Goal: Task Accomplishment & Management: Use online tool/utility

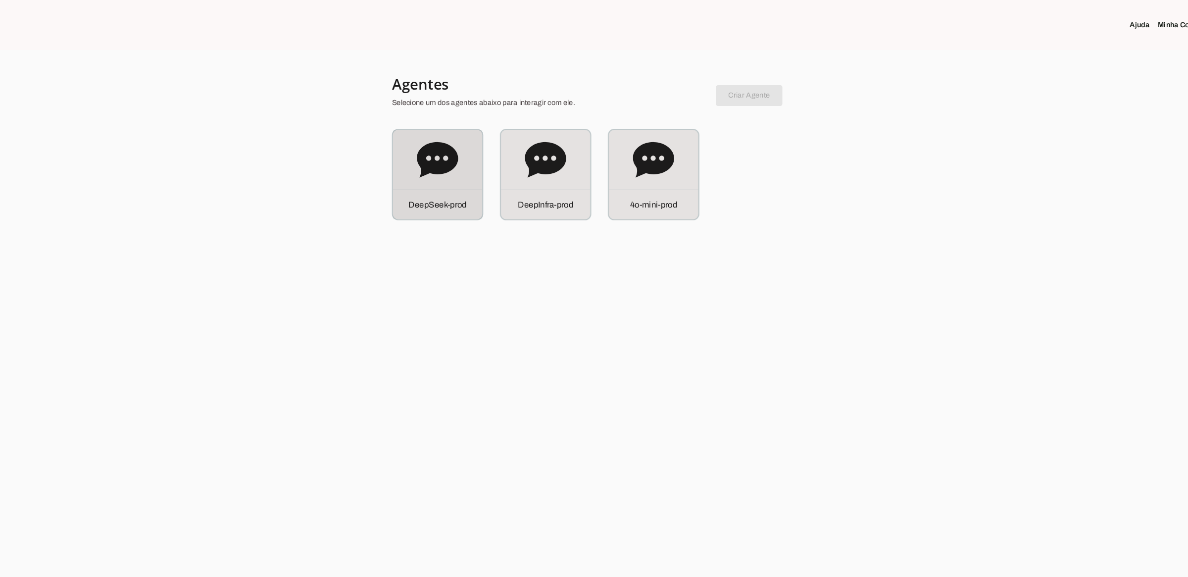
click at [1162, 337] on div at bounding box center [594, 288] width 1188 height 577
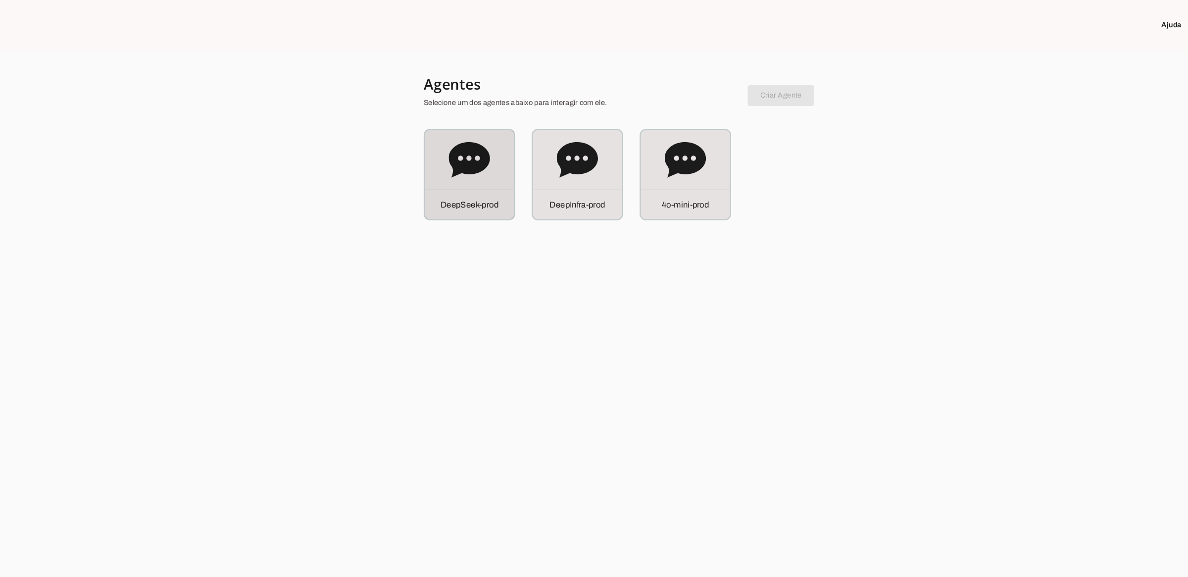
click at [445, 191] on p "D e e p S e e k - p r o d" at bounding box center [447, 195] width 55 height 12
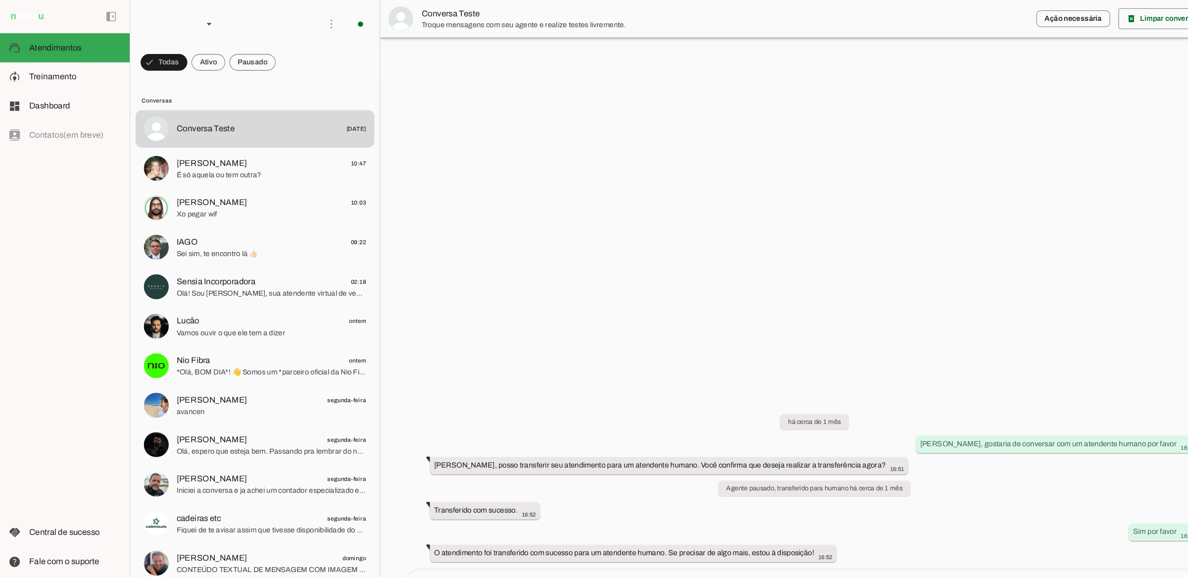
scroll to position [9, 0]
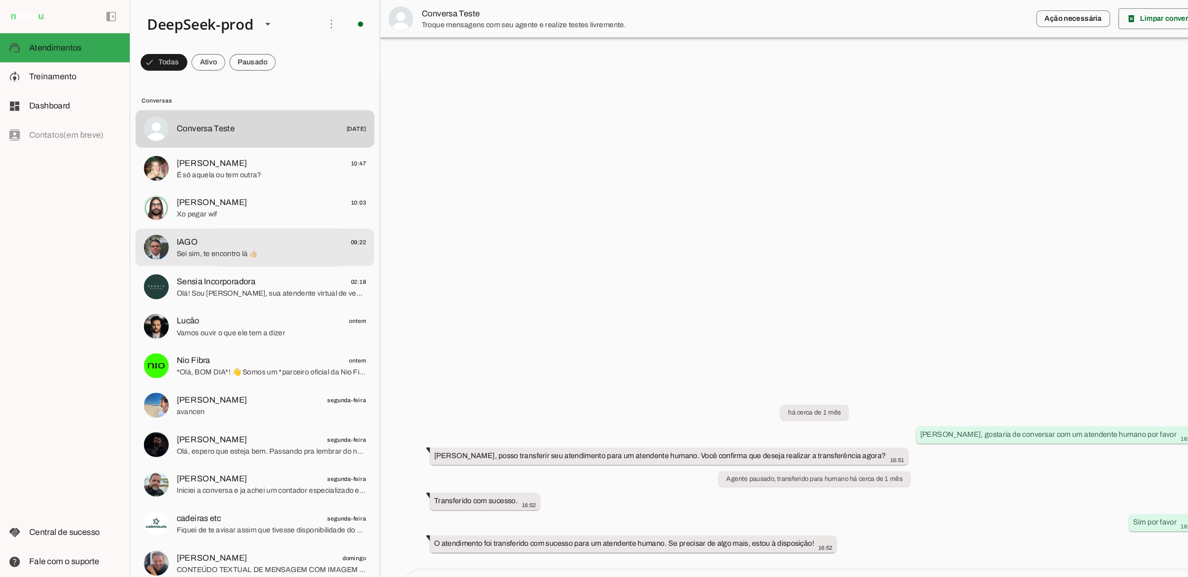
click at [245, 141] on md-item "IAGO 09:22 Sei sim, te encontro lá 👍🏻" at bounding box center [243, 123] width 228 height 36
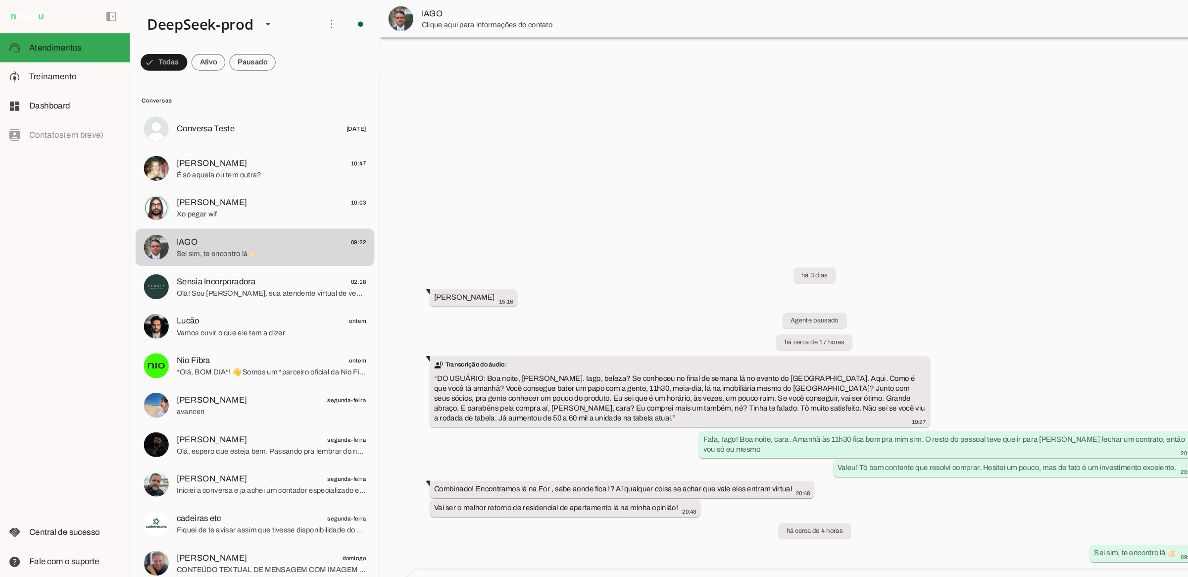
click at [669, 117] on div at bounding box center [775, 288] width 826 height 577
click at [81, 81] on md-item "model_training Treinamento Treinamento" at bounding box center [62, 73] width 124 height 28
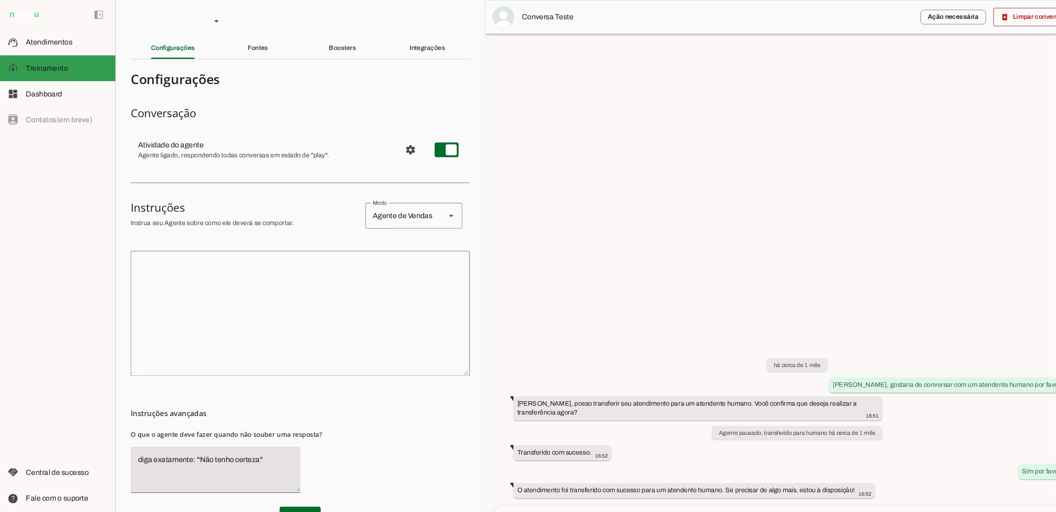
scroll to position [9, 0]
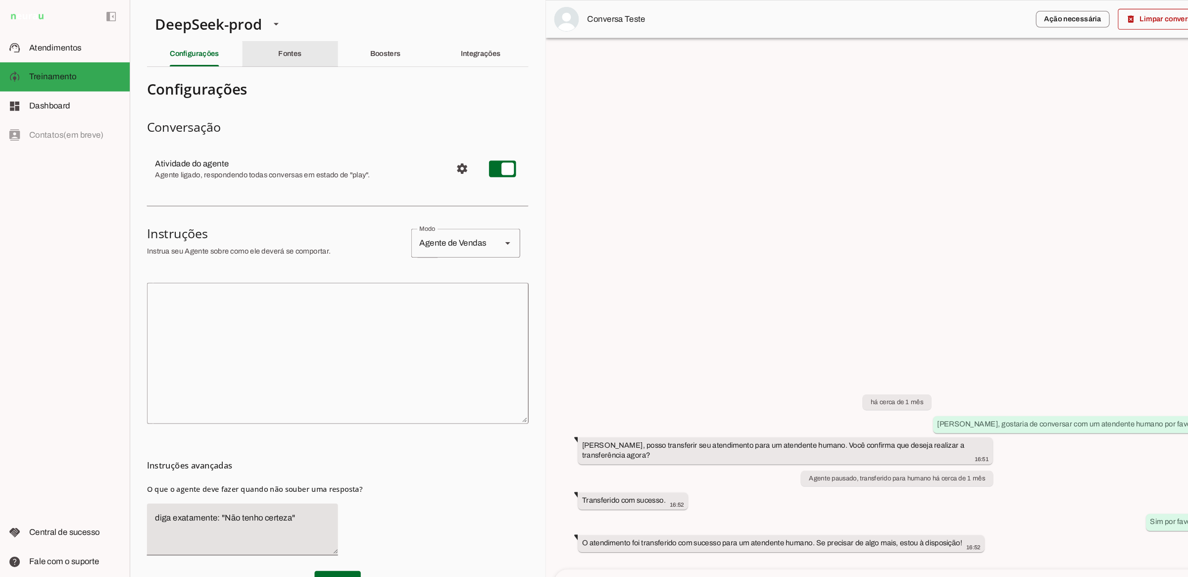
click at [288, 56] on div "Fontes" at bounding box center [276, 52] width 22 height 24
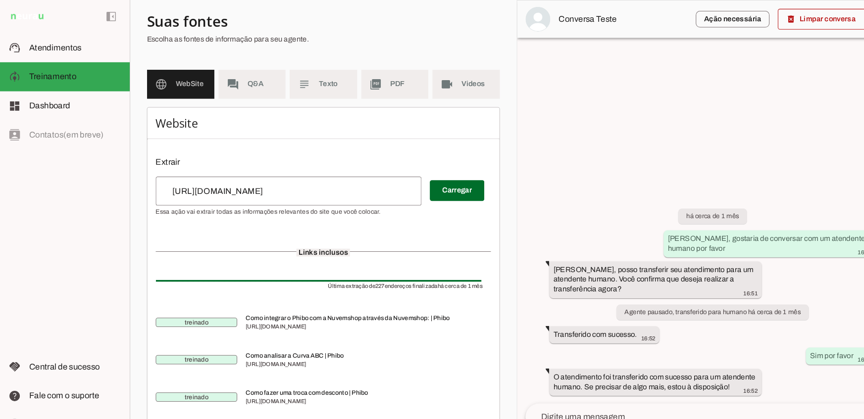
scroll to position [63, 0]
click at [207, 187] on input "[URL][DOMAIN_NAME]" at bounding box center [275, 184] width 238 height 12
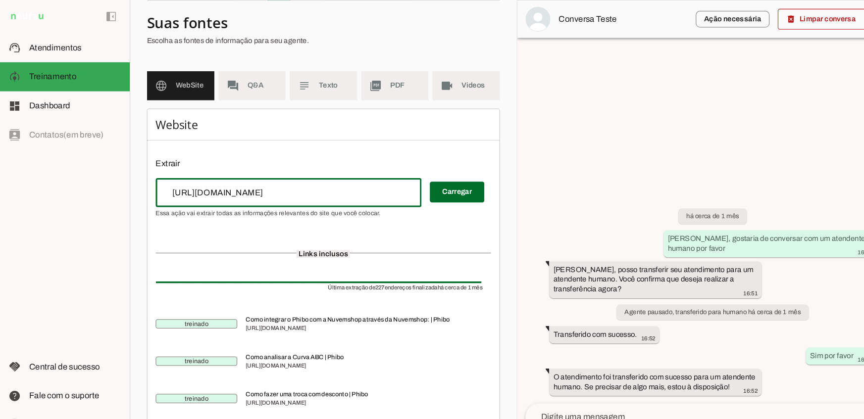
click at [207, 187] on input "[URL][DOMAIN_NAME]" at bounding box center [275, 184] width 238 height 12
click at [230, 190] on div "[URL][DOMAIN_NAME]" at bounding box center [274, 184] width 253 height 28
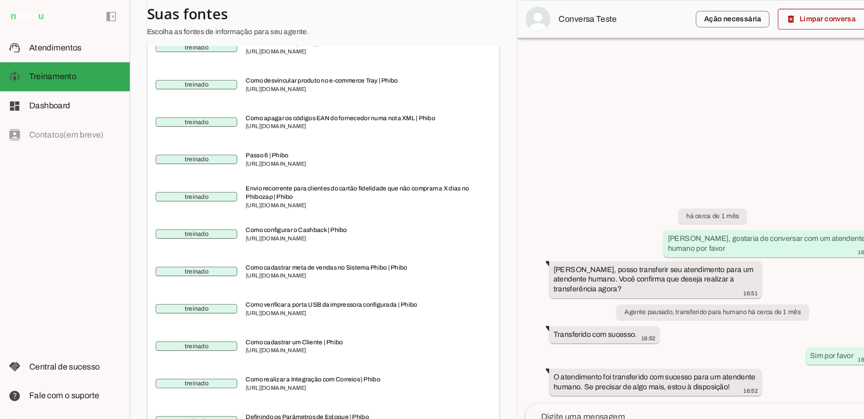
scroll to position [1165, 0]
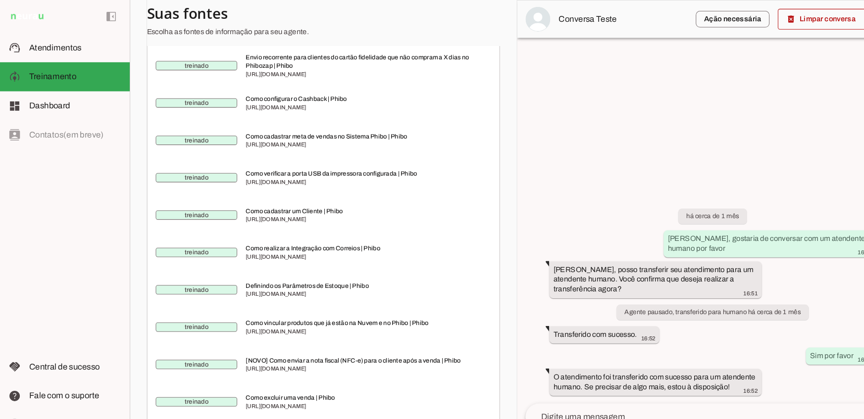
click at [293, 213] on span "[URL][DOMAIN_NAME]" at bounding box center [347, 209] width 226 height 8
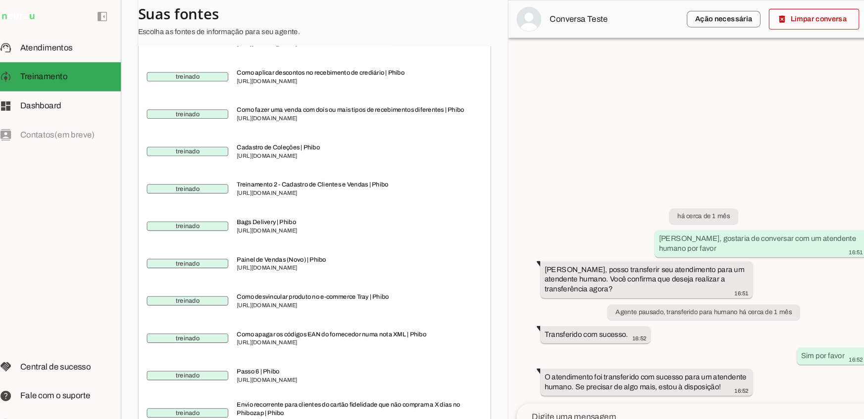
scroll to position [0, 0]
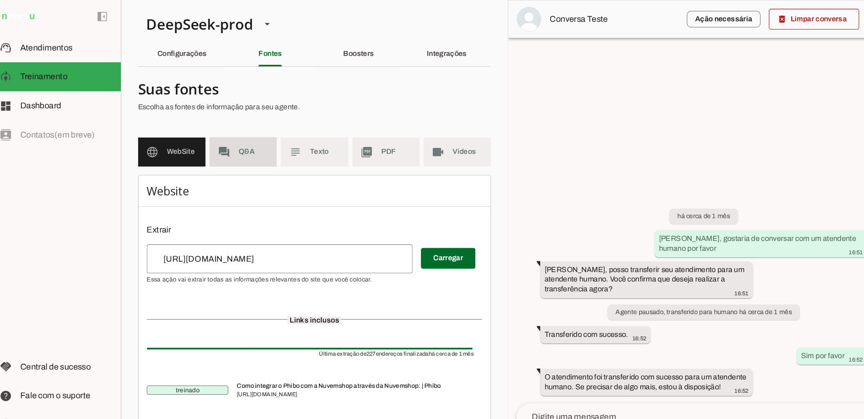
click at [245, 153] on md-item "forum Q&A" at bounding box center [240, 145] width 64 height 28
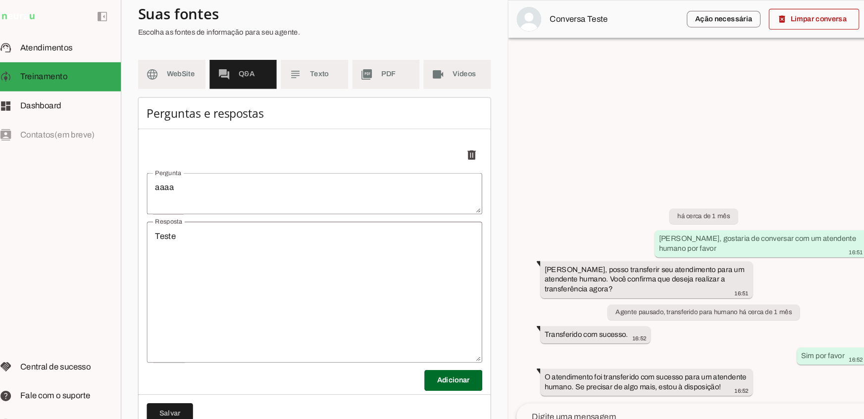
scroll to position [64, 0]
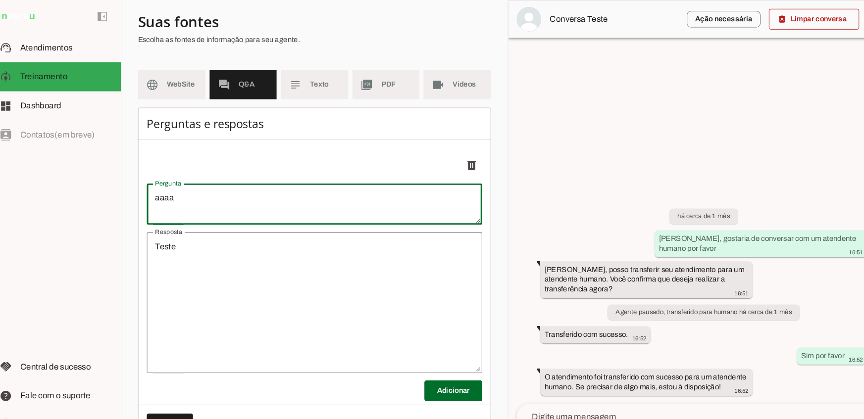
click at [232, 194] on textarea "aaaa" at bounding box center [308, 195] width 320 height 24
type textarea "Se o cliente perguntar sobre estoque,"
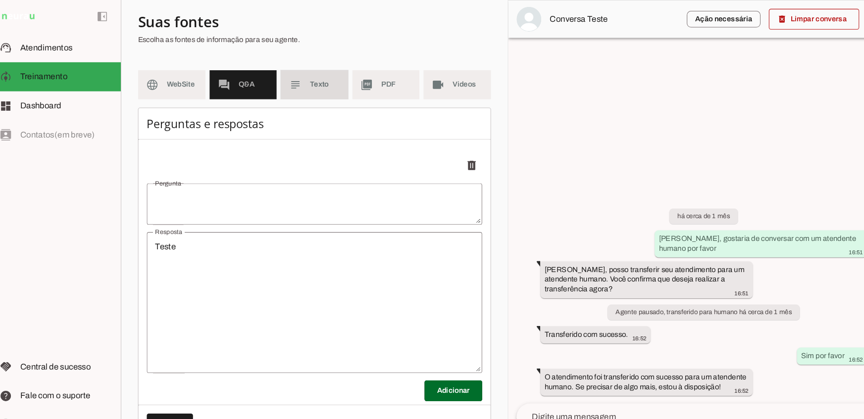
click at [286, 72] on md-item "subject Texto" at bounding box center [308, 81] width 64 height 28
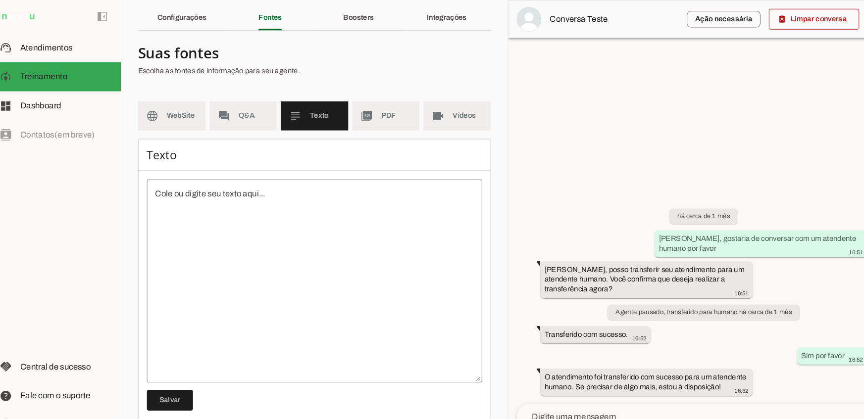
click at [249, 202] on textarea at bounding box center [308, 268] width 320 height 178
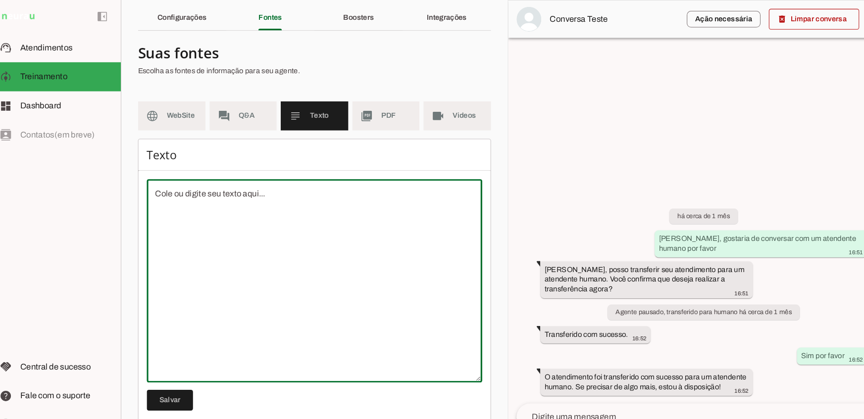
click at [247, 205] on textarea at bounding box center [308, 268] width 320 height 178
type textarea "As coberturas tem vista 360"
type md-outlined-text-field "As coberturas tem vista 360"
click at [173, 389] on span at bounding box center [170, 382] width 44 height 24
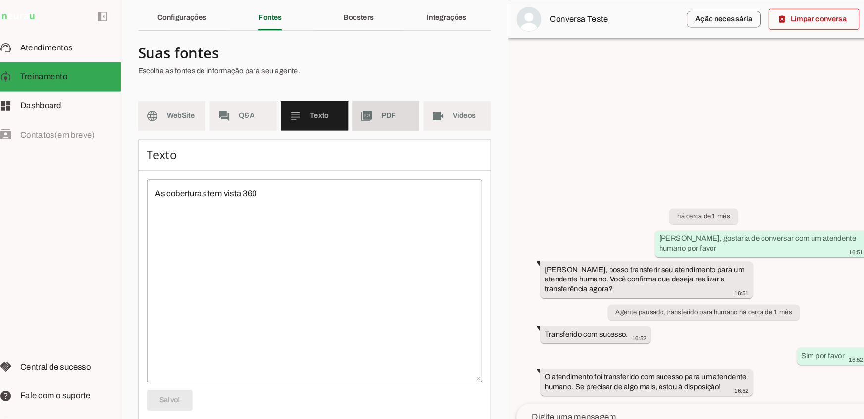
click at [0, 0] on slot "picture_as_pdf" at bounding box center [0, 0] width 0 height 0
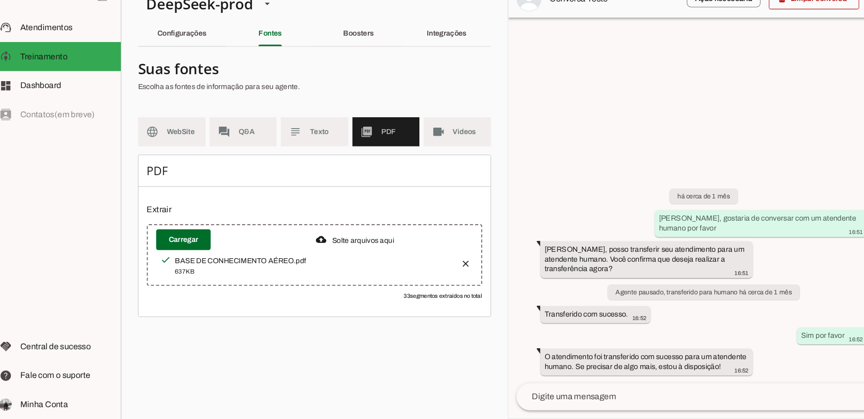
click at [273, 266] on div "BASE DE CONHECIMENTO AÉREO.pdf" at bounding box center [307, 268] width 264 height 10
click at [238, 354] on section "DeepSeek-prod DeepInfra-prod 4o-mini-prod Criar Agente Você atingiu o limite de…" at bounding box center [308, 209] width 369 height 419
click at [200, 143] on md-item "language WebSite" at bounding box center [172, 145] width 64 height 28
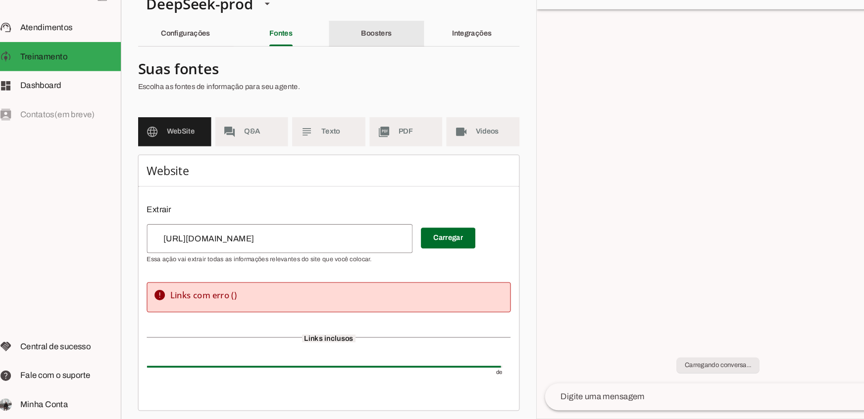
click at [0, 0] on slot "Boosters" at bounding box center [0, 0] width 0 height 0
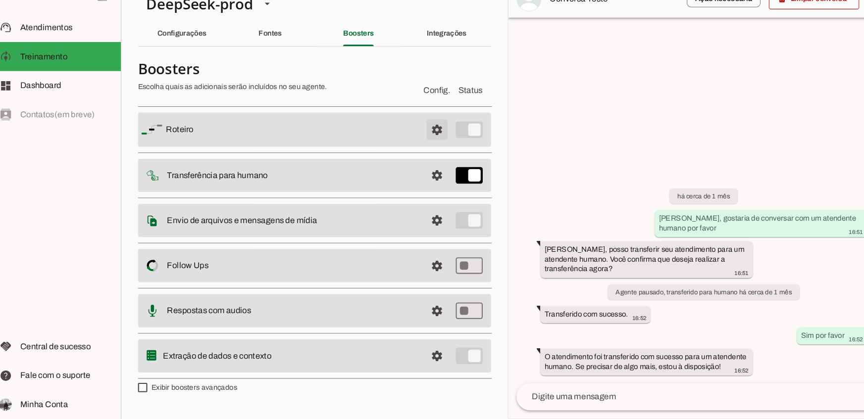
click at [429, 140] on span at bounding box center [425, 143] width 24 height 24
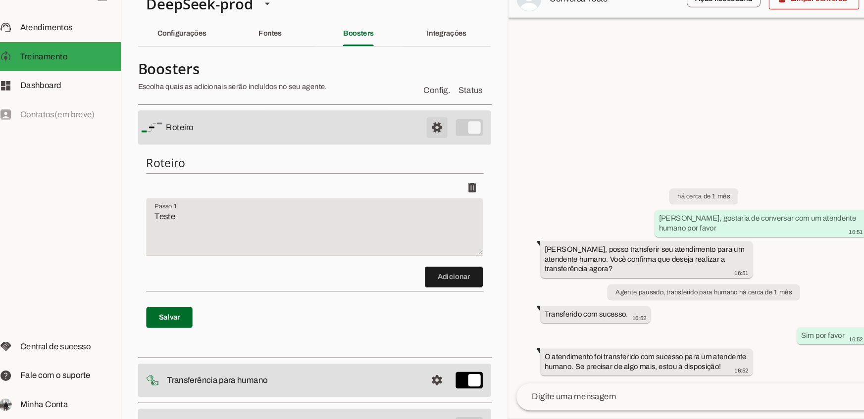
click at [429, 140] on span at bounding box center [425, 141] width 24 height 24
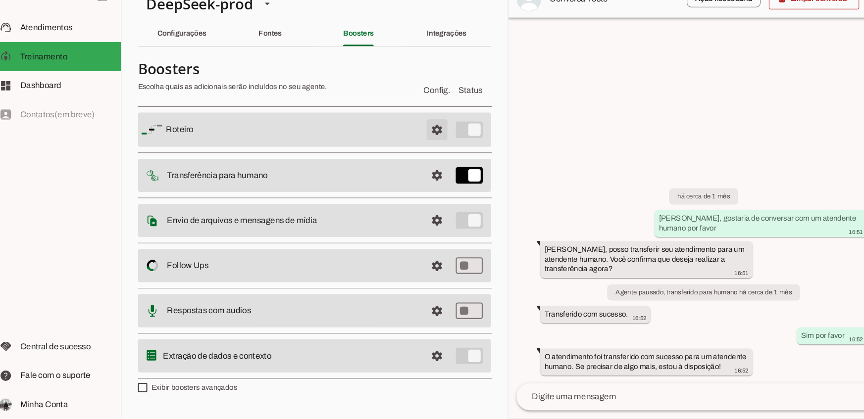
click at [429, 140] on span at bounding box center [425, 143] width 24 height 24
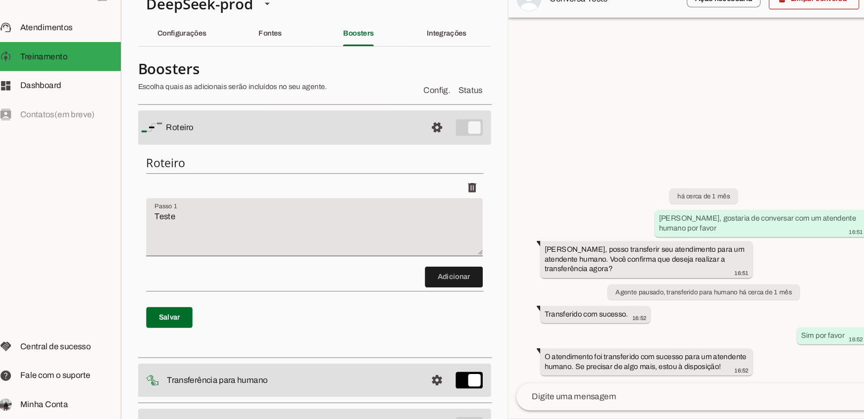
click at [286, 228] on textarea "Teste" at bounding box center [308, 240] width 321 height 40
type textarea "Pergunte o nome do cliente"
type md-filled-text-field "Pergunte o nome do cliente"
click at [430, 283] on span at bounding box center [441, 284] width 55 height 24
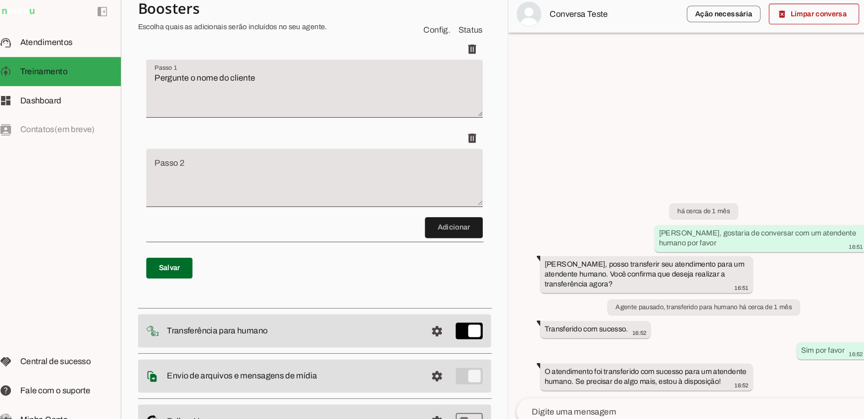
scroll to position [183, 0]
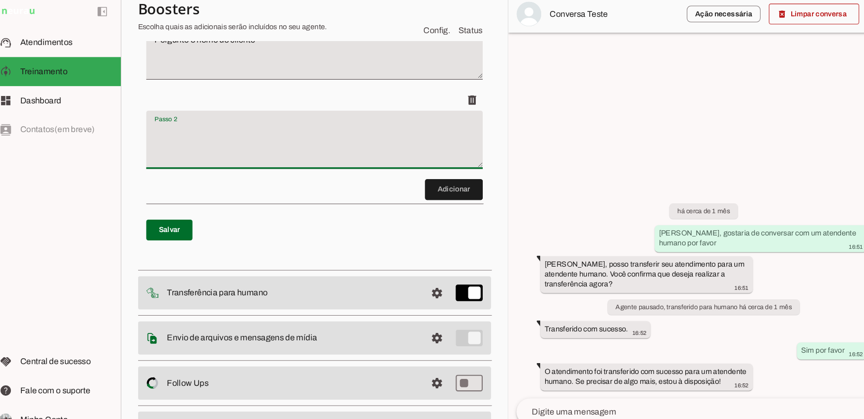
click at [327, 154] on textarea "Passo 2" at bounding box center [308, 142] width 321 height 40
type textarea "Pergunte se ele é uma pessoa mais tecnica ou de negocio"
type md-filled-text-field "Pergunte se ele é uma pessoa mais tecnica ou de negocio"
click at [173, 224] on span at bounding box center [170, 224] width 44 height 24
type textarea "Pergunte o nome do cliente"
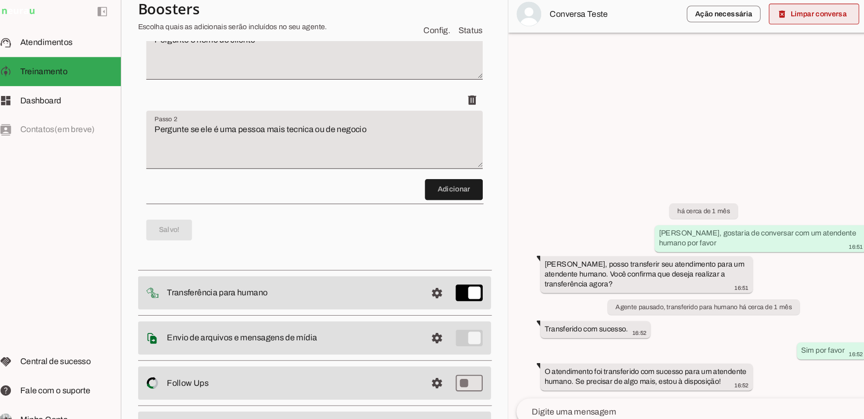
click at [776, 22] on span at bounding box center [784, 18] width 86 height 24
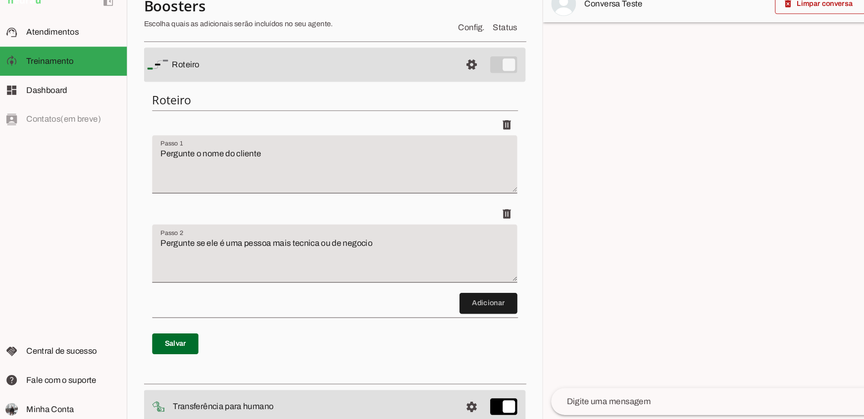
scroll to position [0, 0]
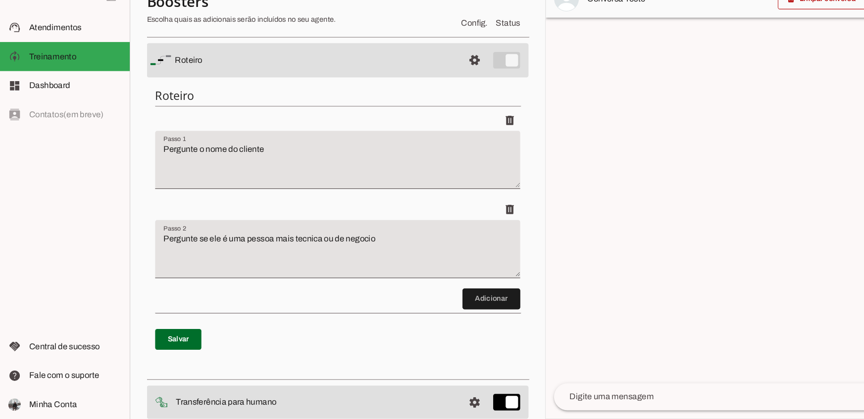
click at [708, 400] on textarea at bounding box center [678, 398] width 301 height 12
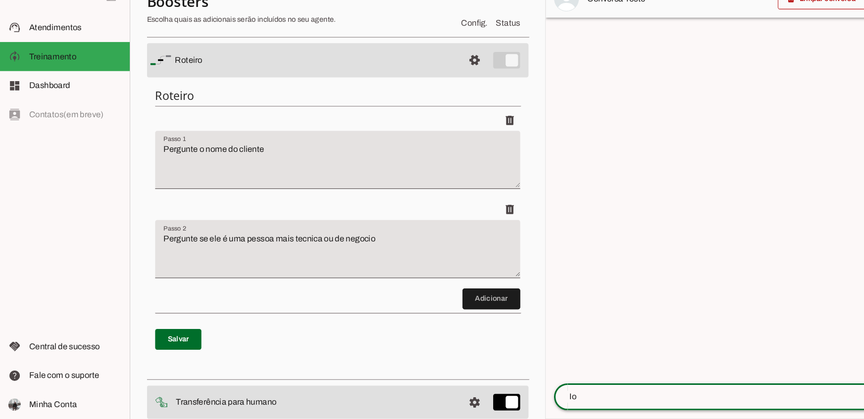
type textarea "I"
type textarea "Oi tudo bem?"
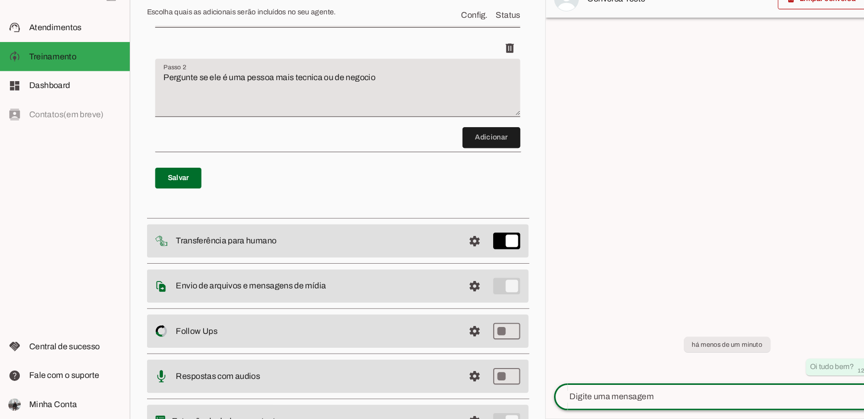
scroll to position [243, 0]
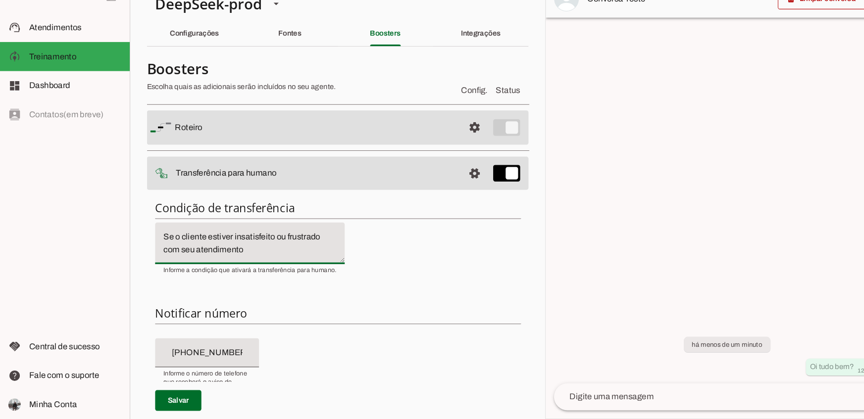
click at [272, 259] on textarea "Se o cliente estiver insatisfeito ou frustrado com seu atendimento" at bounding box center [238, 252] width 181 height 24
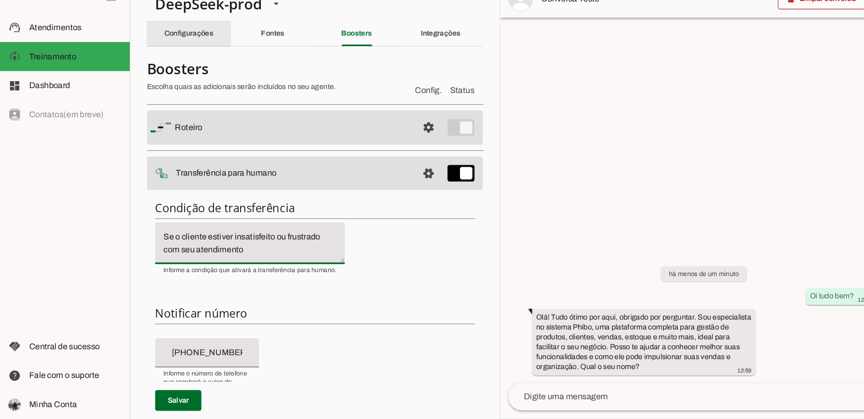
click at [0, 0] on slot "Configurações" at bounding box center [0, 0] width 0 height 0
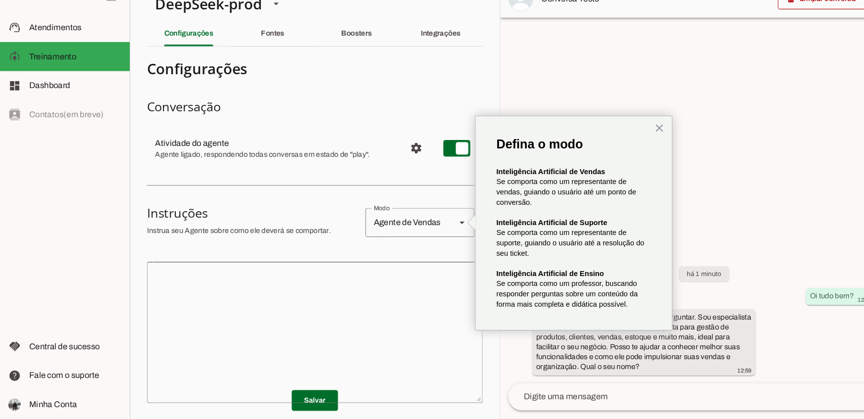
click at [375, 240] on div "Agente de Vendas" at bounding box center [387, 232] width 78 height 28
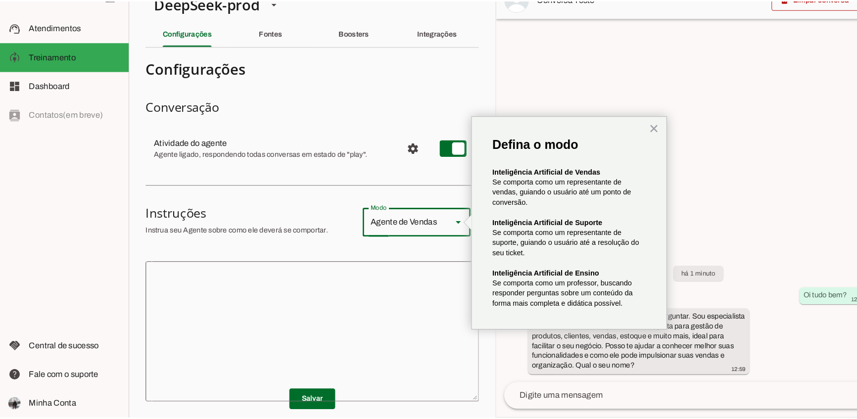
scroll to position [15, 0]
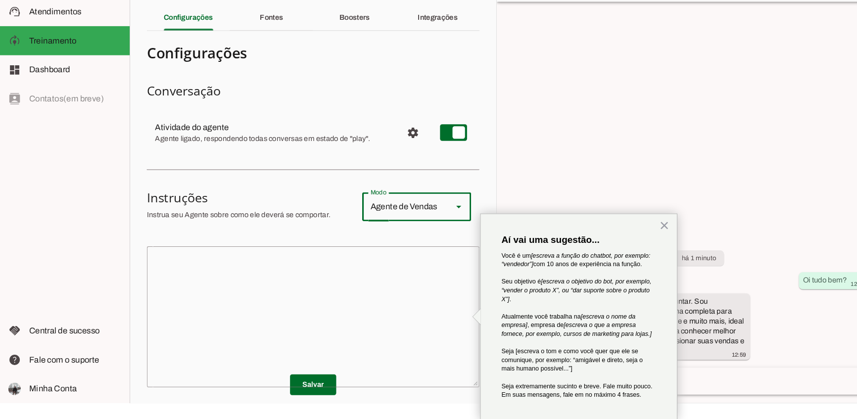
click at [284, 209] on h3 "Instruções" at bounding box center [238, 207] width 197 height 16
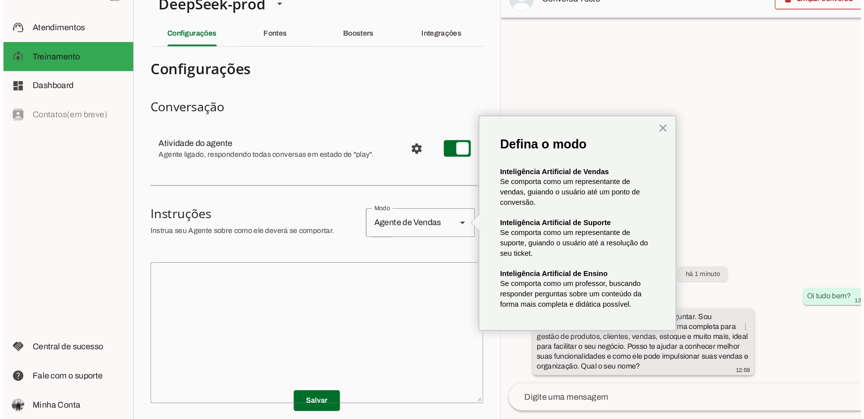
scroll to position [0, 0]
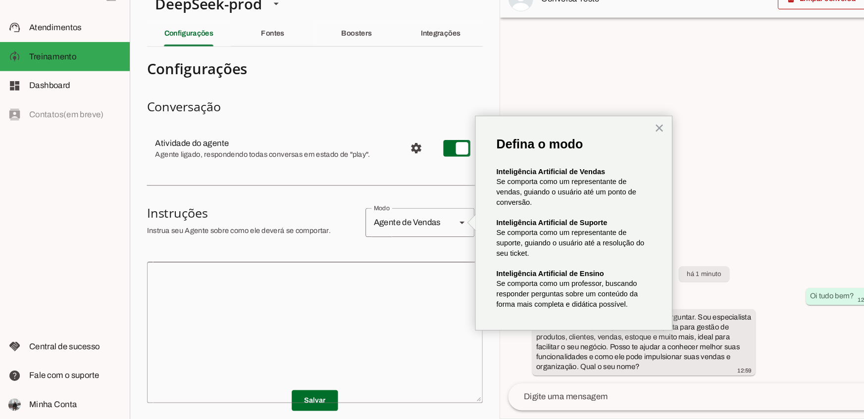
click at [698, 306] on div "há 1 minuto Oi tudo bem? 12:59 Olá! Tudo ótimo por aqui, obrigado por perguntar…" at bounding box center [670, 318] width 387 height 134
click at [632, 138] on button "×" at bounding box center [628, 141] width 9 height 16
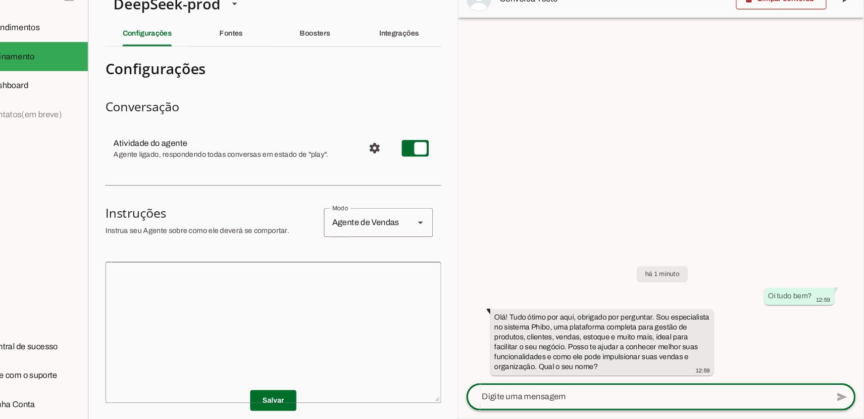
click at [739, 390] on div at bounding box center [657, 398] width 345 height 26
type textarea "Meu nome é [PERSON_NAME]"
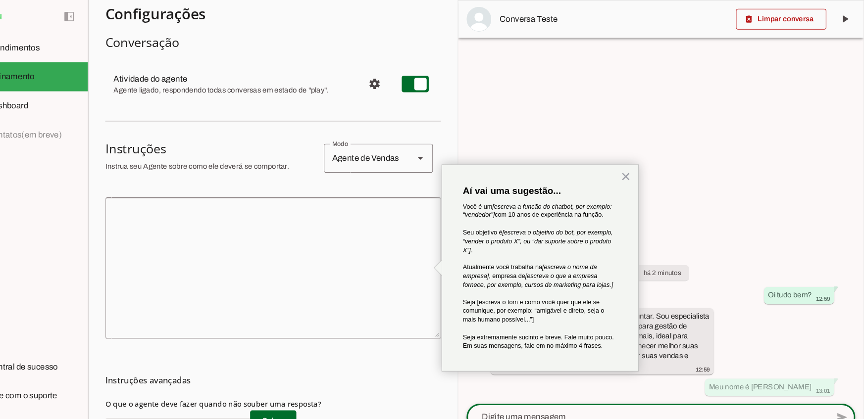
click at [729, 92] on div at bounding box center [670, 209] width 387 height 418
click at [290, 74] on slot at bounding box center [263, 75] width 231 height 12
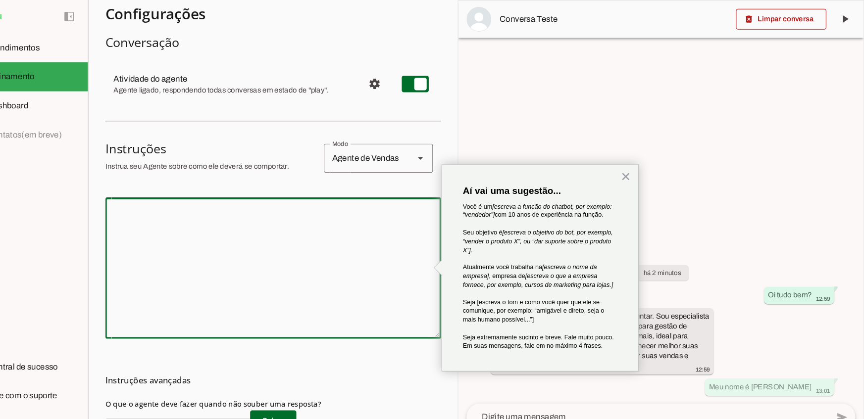
click at [282, 234] on textarea at bounding box center [300, 255] width 320 height 119
click at [634, 165] on button "×" at bounding box center [636, 168] width 9 height 16
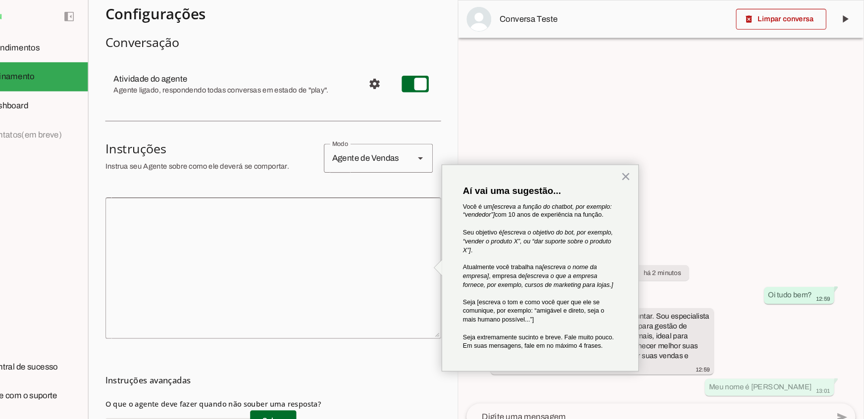
click at [335, 244] on textarea at bounding box center [300, 255] width 320 height 119
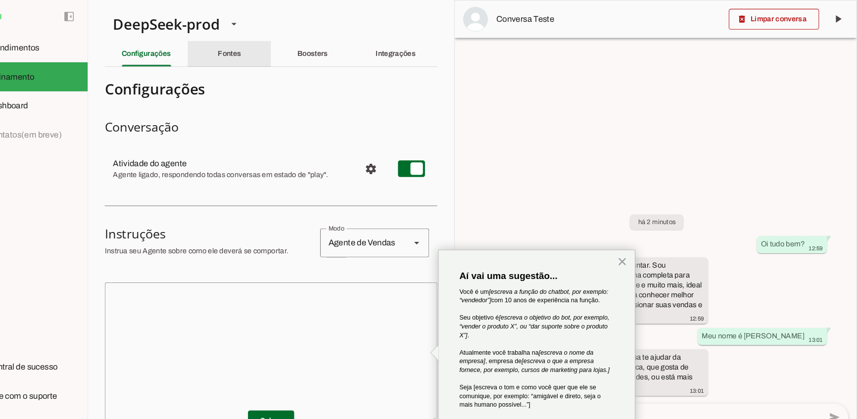
click at [253, 61] on div "Fontes" at bounding box center [259, 52] width 22 height 24
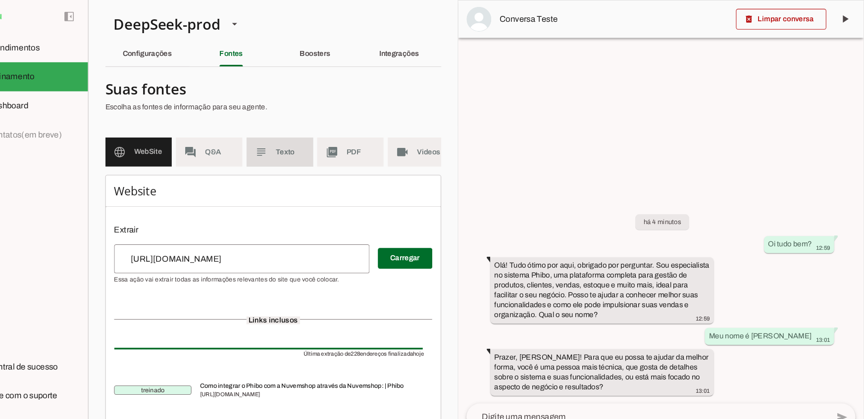
click at [297, 149] on md-item "subject Texto" at bounding box center [306, 145] width 63 height 28
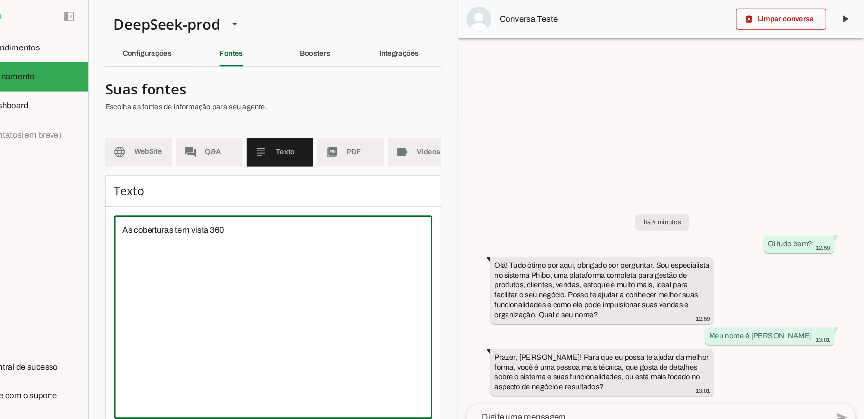
click at [239, 239] on textarea "As coberturas tem vista 360" at bounding box center [299, 302] width 303 height 178
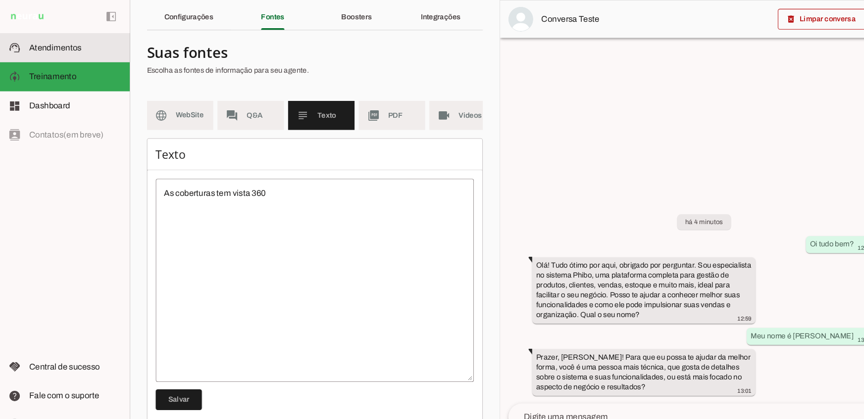
click at [55, 52] on md-item "support_agent Atendimentos Atendimentos" at bounding box center [62, 46] width 124 height 28
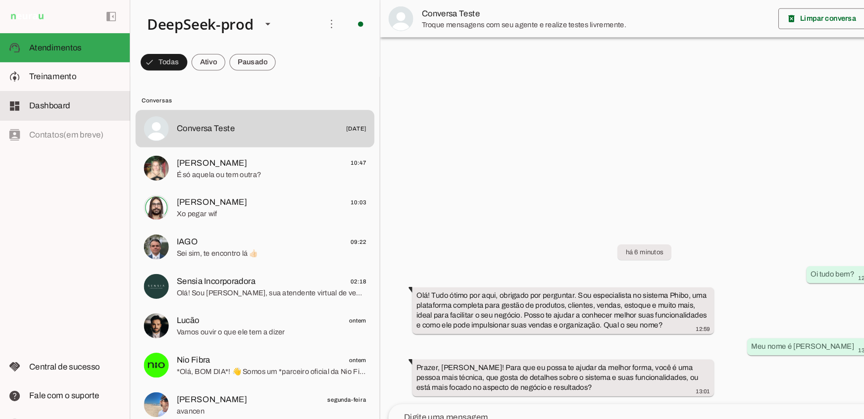
click at [74, 112] on md-item "dashboard Dashboard Dashboard" at bounding box center [62, 101] width 124 height 28
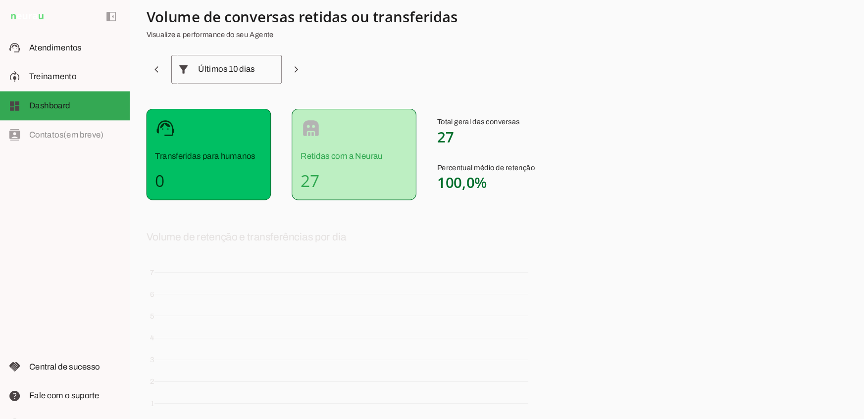
scroll to position [16, 0]
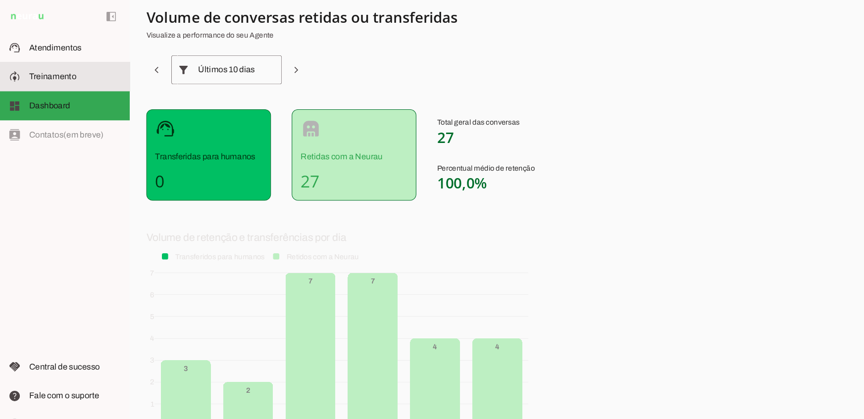
click at [40, 82] on md-item "model_training Treinamento Treinamento" at bounding box center [62, 73] width 124 height 28
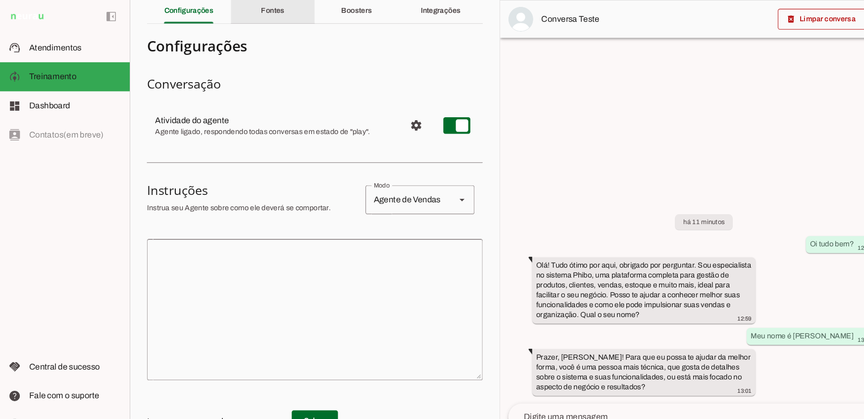
click at [255, 16] on div "Fontes" at bounding box center [260, 11] width 22 height 24
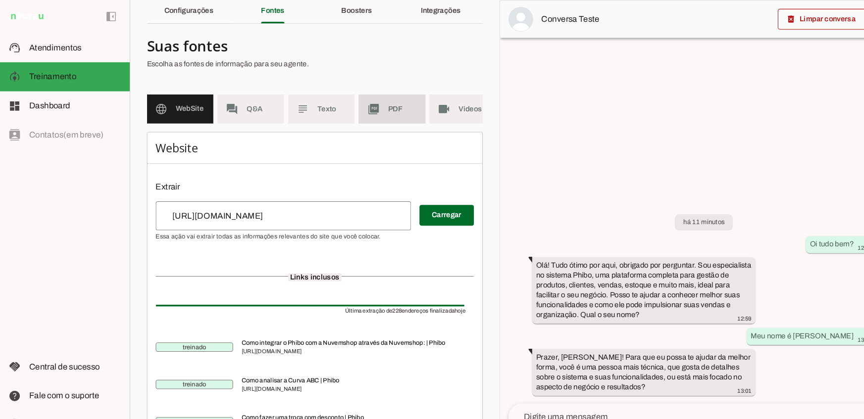
click at [347, 102] on md-item "picture_as_pdf PDF" at bounding box center [373, 104] width 63 height 28
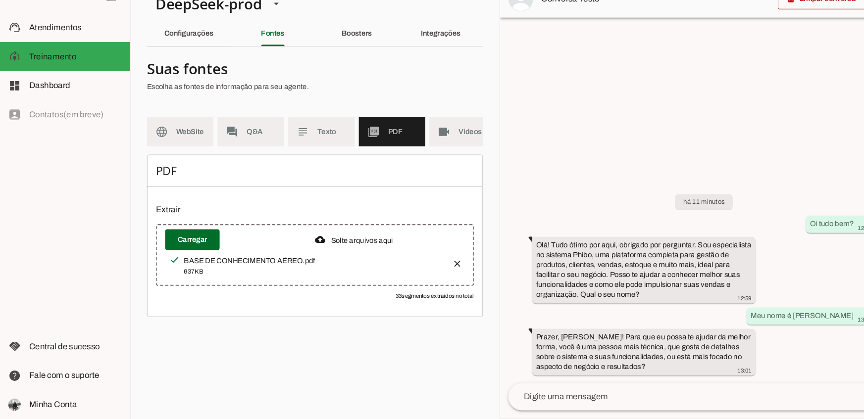
drag, startPoint x: 264, startPoint y: 191, endPoint x: 210, endPoint y: 187, distance: 54.6
click at [210, 187] on div "PDF Extrair Carregar 33 segmentos extraídos no total" at bounding box center [300, 244] width 320 height 155
click at [336, 59] on div "Boosters" at bounding box center [340, 52] width 29 height 24
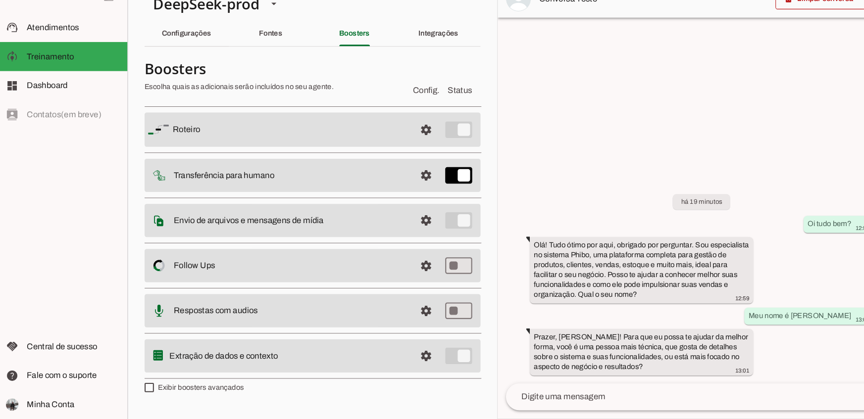
click at [203, 386] on label "Exibir boosters avançados" at bounding box center [187, 389] width 95 height 10
click at [149, 386] on md-checkbox at bounding box center [144, 389] width 9 height 9
type md-checkbox "on"
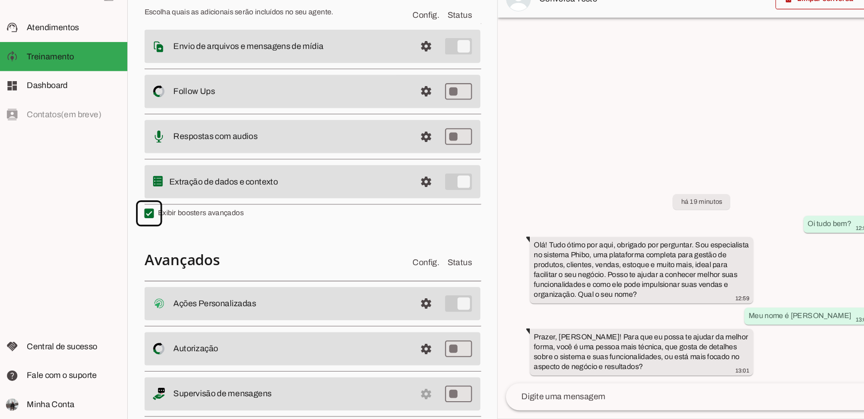
scroll to position [186, 0]
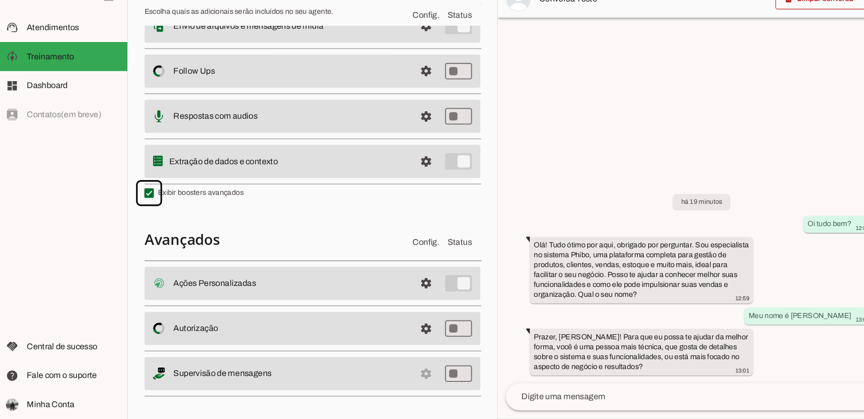
click at [638, 129] on div at bounding box center [670, 209] width 387 height 418
